Goal: Navigation & Orientation: Find specific page/section

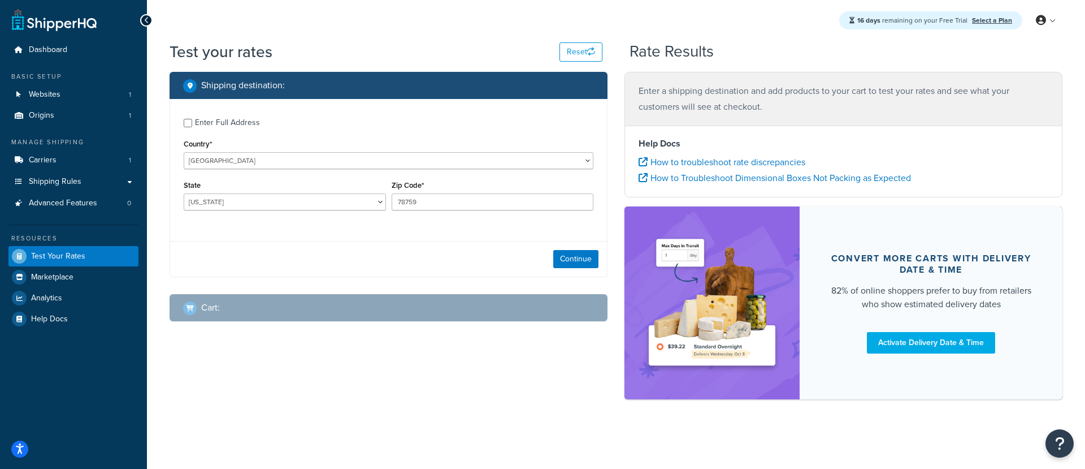
select select "TX"
click at [49, 161] on span "Carriers" at bounding box center [43, 160] width 28 height 10
click at [49, 159] on span "Carriers" at bounding box center [43, 160] width 28 height 10
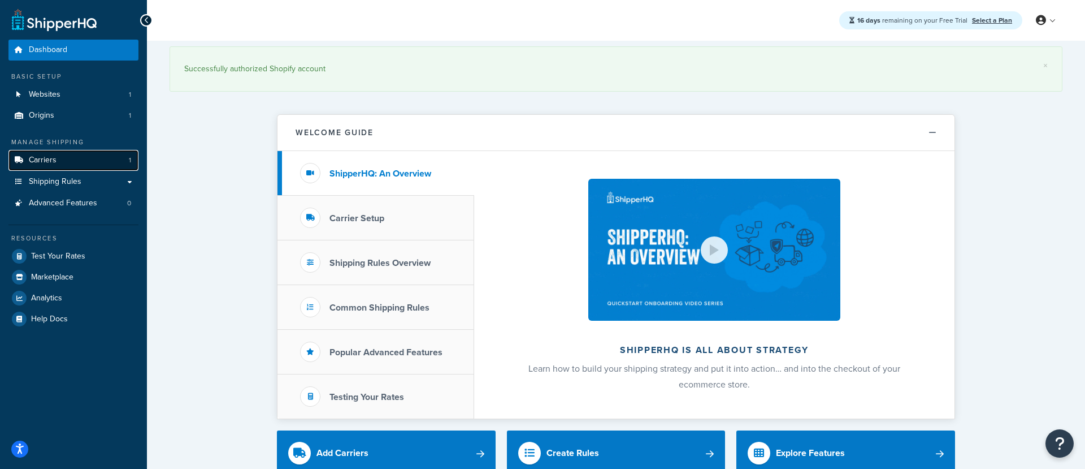
click at [46, 158] on span "Carriers" at bounding box center [43, 160] width 28 height 10
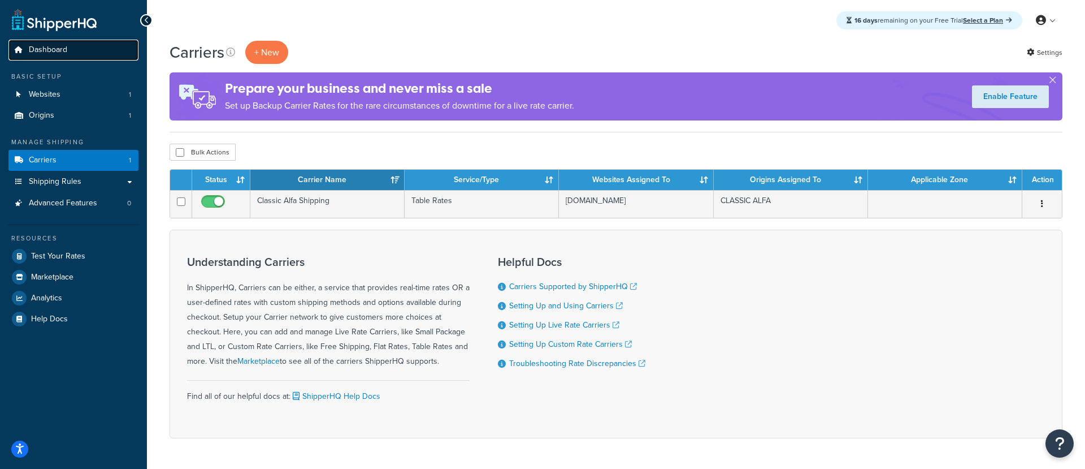
click at [46, 49] on span "Dashboard" at bounding box center [48, 50] width 38 height 10
